Goal: Information Seeking & Learning: Check status

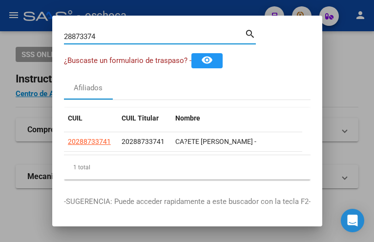
drag, startPoint x: 101, startPoint y: 32, endPoint x: -81, endPoint y: 18, distance: 181.7
click at [0, 18] on html "menu - oschoca person Firma Express Inicio Instructivos Contacto OS Padrón Afil…" at bounding box center [187, 121] width 374 height 242
drag, startPoint x: 117, startPoint y: 37, endPoint x: -98, endPoint y: 33, distance: 214.4
click at [0, 33] on html "menu - oschoca person Firma Express Inicio Instructivos Contacto OS Padrón Afil…" at bounding box center [187, 121] width 374 height 242
type input "25058162"
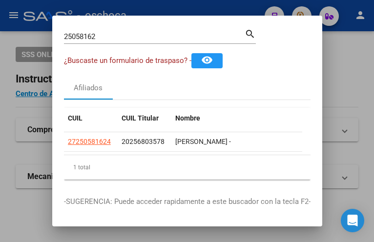
click at [99, 35] on div "25058162 Buscar (apellido, dni, cuil, nro traspaso, cuit, obra social)" at bounding box center [154, 36] width 181 height 15
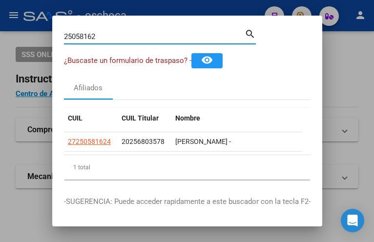
click at [100, 35] on input "25058162" at bounding box center [154, 36] width 181 height 9
drag, startPoint x: 100, startPoint y: 37, endPoint x: -26, endPoint y: 23, distance: 127.2
click at [0, 23] on html "menu - oschoca person Firma Express Inicio Instructivos Contacto OS Padrón Afil…" at bounding box center [187, 121] width 374 height 242
drag, startPoint x: 101, startPoint y: 35, endPoint x: -29, endPoint y: 34, distance: 130.4
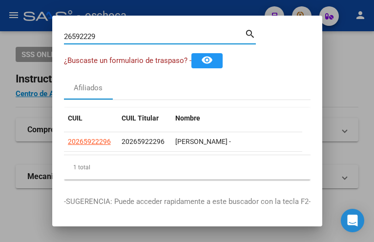
click at [0, 34] on html "menu - oschoca person Firma Express Inicio Instructivos Contacto OS Padrón Afil…" at bounding box center [187, 121] width 374 height 242
drag, startPoint x: 97, startPoint y: 36, endPoint x: -193, endPoint y: 1, distance: 292.2
click at [0, 1] on html "menu - oschoca person Firma Express Inicio Instructivos Contacto OS Padrón Afil…" at bounding box center [187, 121] width 374 height 242
drag, startPoint x: 98, startPoint y: 39, endPoint x: 9, endPoint y: 23, distance: 90.2
click at [9, 23] on div "92504450 Buscar (apellido, dni, cuil, nro traspaso, cuit, obra social) search ¿…" at bounding box center [187, 121] width 374 height 242
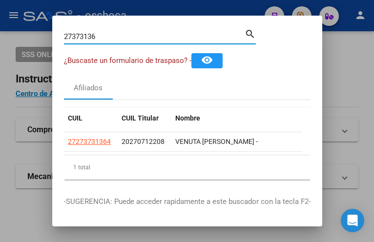
drag, startPoint x: 97, startPoint y: 38, endPoint x: -184, endPoint y: -32, distance: 288.9
click at [0, 0] on html "menu - oschoca person Firma Express Inicio Instructivos Contacto OS Padrón Afil…" at bounding box center [187, 121] width 374 height 242
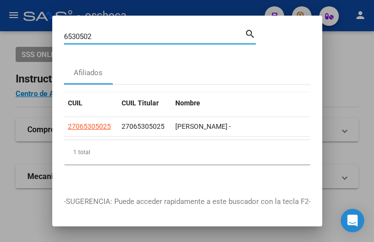
drag, startPoint x: 66, startPoint y: 41, endPoint x: 30, endPoint y: 30, distance: 37.7
click at [31, 30] on div "6530502 Buscar (apellido, dni, cuil, nro traspaso, cuit, obra social) search Af…" at bounding box center [187, 121] width 374 height 242
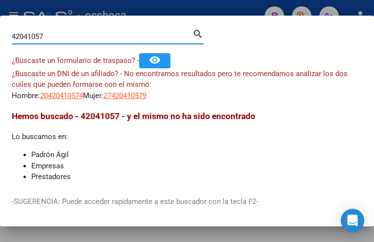
drag, startPoint x: 46, startPoint y: 37, endPoint x: -180, endPoint y: -21, distance: 233.2
click at [0, 0] on html "menu - oschoca person Firma Express Inicio Instructivos Contacto OS Padrón Afil…" at bounding box center [187, 121] width 374 height 242
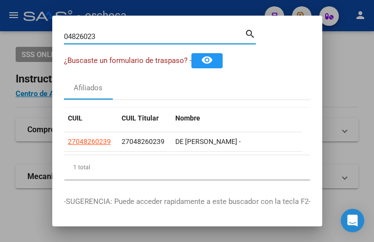
drag, startPoint x: 106, startPoint y: 39, endPoint x: -188, endPoint y: -23, distance: 300.0
click at [0, 0] on html "menu - oschoca person Firma Express Inicio Instructivos Contacto OS Padrón Afil…" at bounding box center [187, 121] width 374 height 242
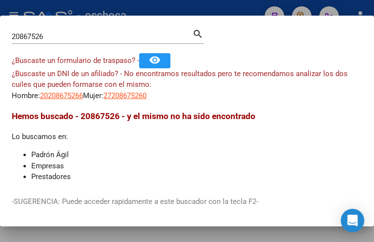
click at [55, 38] on input "20867526" at bounding box center [102, 36] width 181 height 9
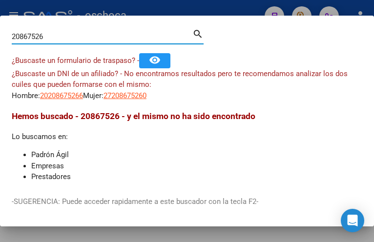
click at [55, 37] on input "20867526" at bounding box center [102, 36] width 181 height 9
drag, startPoint x: -51, startPoint y: 39, endPoint x: -82, endPoint y: 39, distance: 31.3
click at [0, 39] on html "menu - oschoca person Firma Express Inicio Instructivos Contacto OS Padrón Afil…" at bounding box center [187, 121] width 374 height 242
type input "30456283"
drag, startPoint x: 44, startPoint y: 37, endPoint x: -46, endPoint y: 11, distance: 93.8
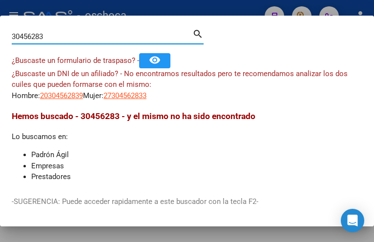
click at [0, 11] on html "menu - oschoca person Firma Express Inicio Instructivos Contacto OS Padrón Afil…" at bounding box center [187, 121] width 374 height 242
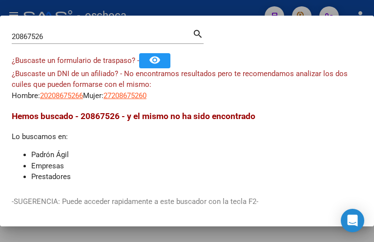
drag, startPoint x: 60, startPoint y: 44, endPoint x: 54, endPoint y: 40, distance: 6.6
click at [59, 44] on div "20867526 Buscar (apellido, dni, [PERSON_NAME], [PERSON_NAME], cuit, obra social)" at bounding box center [102, 36] width 181 height 15
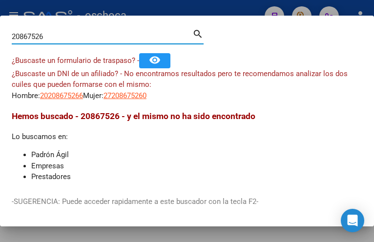
drag, startPoint x: 54, startPoint y: 40, endPoint x: -15, endPoint y: 36, distance: 69.0
click at [0, 36] on html "menu - oschoca person Firma Express Inicio Instructivos Contacto OS Padrón Afil…" at bounding box center [187, 121] width 374 height 242
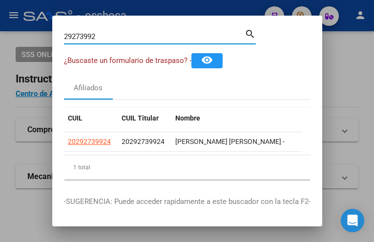
drag, startPoint x: 104, startPoint y: 39, endPoint x: -116, endPoint y: -2, distance: 223.6
click at [0, 0] on html "menu - oschoca person Firma Express Inicio Instructivos Contacto OS Padrón Afil…" at bounding box center [187, 121] width 374 height 242
drag, startPoint x: 100, startPoint y: 35, endPoint x: -11, endPoint y: 3, distance: 114.8
click at [0, 3] on html "menu - oschoca person Firma Express Inicio Instructivos Contacto OS Padrón Afil…" at bounding box center [187, 121] width 374 height 242
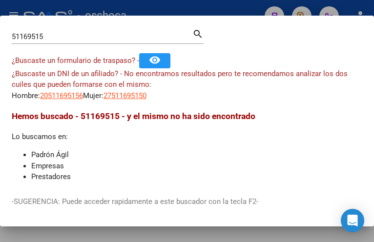
click at [33, 41] on div "51169515 Buscar (apellido, dni, cuil, nro traspaso, cuit, obra social)" at bounding box center [102, 36] width 181 height 15
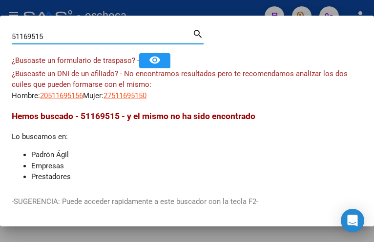
click at [45, 33] on input "51169515" at bounding box center [102, 36] width 181 height 9
drag, startPoint x: 47, startPoint y: 35, endPoint x: -220, endPoint y: 14, distance: 267.9
click at [0, 14] on html "menu - oschoca person Firma Express Inicio Instructivos Contacto OS Padrón Afil…" at bounding box center [187, 121] width 374 height 242
drag, startPoint x: 53, startPoint y: 37, endPoint x: -293, endPoint y: 9, distance: 346.8
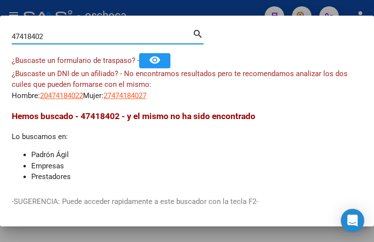
click at [0, 9] on html "menu - oschoca person Firma Express Inicio Instructivos Contacto OS Padrón Afil…" at bounding box center [187, 121] width 374 height 242
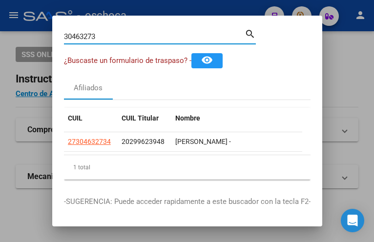
drag, startPoint x: 101, startPoint y: 41, endPoint x: -269, endPoint y: -12, distance: 373.4
click at [0, 0] on html "menu - oschoca person Firma Express Inicio Instructivos Contacto OS Padrón Afil…" at bounding box center [187, 121] width 374 height 242
drag, startPoint x: 111, startPoint y: 39, endPoint x: 9, endPoint y: 25, distance: 102.4
click at [10, 25] on div "32063243 Buscar (apellido, dni, cuil, nro traspaso, cuit, obra social) search ¿…" at bounding box center [187, 121] width 374 height 242
drag, startPoint x: 129, startPoint y: 34, endPoint x: 96, endPoint y: 38, distance: 33.0
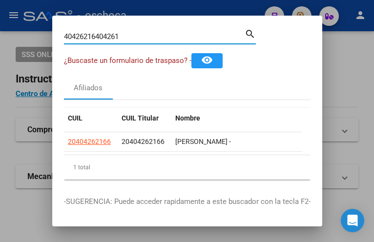
click at [96, 38] on input "40426216404261" at bounding box center [154, 36] width 181 height 9
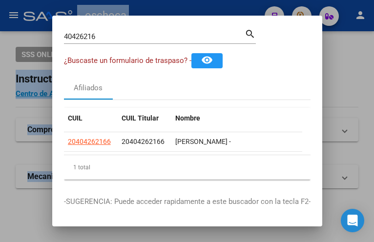
drag, startPoint x: 104, startPoint y: 31, endPoint x: -108, endPoint y: 17, distance: 212.4
click at [0, 17] on html "menu - oschoca person Firma Express Inicio Instructivos Contacto OS Padrón Afil…" at bounding box center [187, 121] width 374 height 242
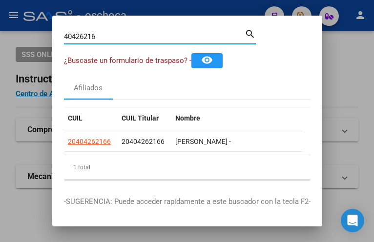
drag, startPoint x: 135, startPoint y: 33, endPoint x: 117, endPoint y: 42, distance: 20.1
click at [117, 40] on input "40426216" at bounding box center [154, 36] width 181 height 9
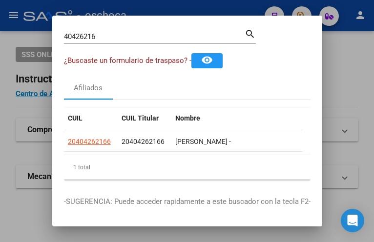
drag, startPoint x: 113, startPoint y: 43, endPoint x: 81, endPoint y: 38, distance: 33.2
click at [80, 38] on div "40426216 Buscar (apellido, dni, cuil, nro traspaso, cuit, obra social)" at bounding box center [154, 36] width 181 height 15
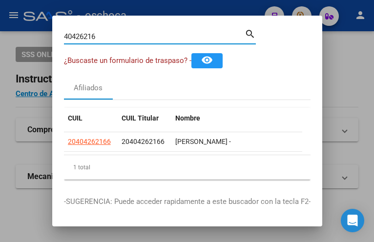
drag, startPoint x: 118, startPoint y: 34, endPoint x: -147, endPoint y: -13, distance: 268.3
click at [0, 0] on html "menu - oschoca person Firma Express Inicio Instructivos Contacto OS Padrón Afil…" at bounding box center [187, 121] width 374 height 242
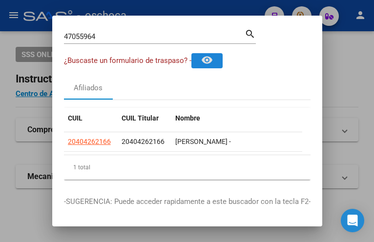
click at [191, 53] on button "remove_red_eye" at bounding box center [206, 60] width 31 height 15
drag, startPoint x: 103, startPoint y: 31, endPoint x: 99, endPoint y: 40, distance: 9.6
click at [105, 41] on div "47055964 Buscar (apellido, dni, [PERSON_NAME], [PERSON_NAME], cuit, obra social)" at bounding box center [154, 36] width 181 height 15
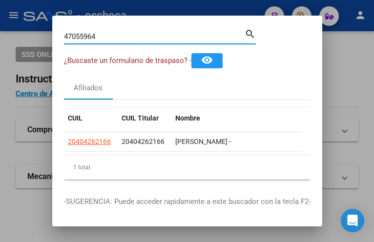
drag, startPoint x: 99, startPoint y: 38, endPoint x: -30, endPoint y: 21, distance: 130.1
click at [0, 21] on html "menu - oschoca person Firma Express Inicio Instructivos Contacto OS Padrón Afil…" at bounding box center [187, 121] width 374 height 242
type input "39106262"
